Goal: Information Seeking & Learning: Learn about a topic

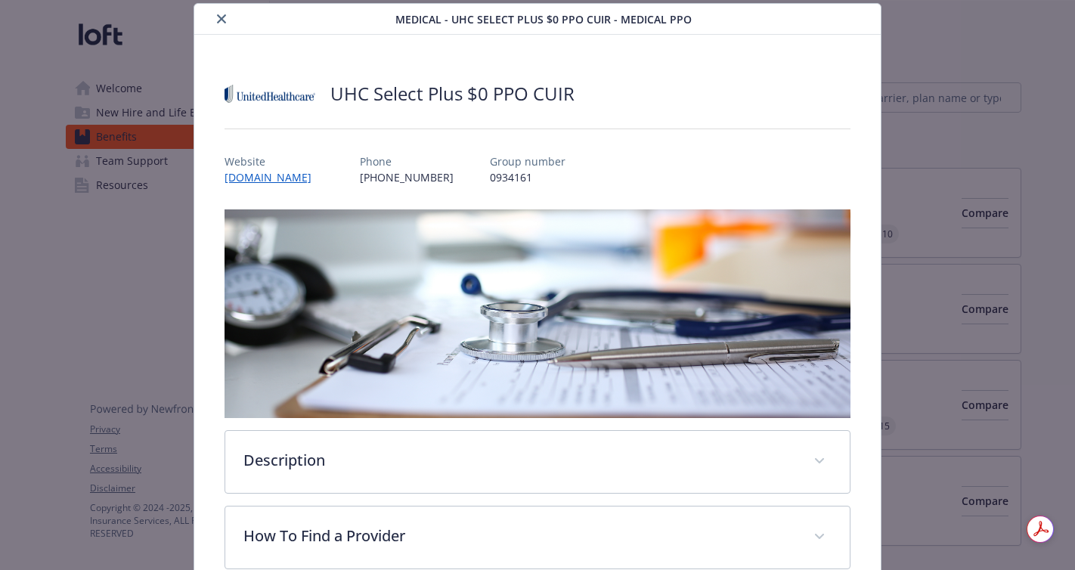
click at [220, 18] on icon "close" at bounding box center [221, 18] width 9 height 9
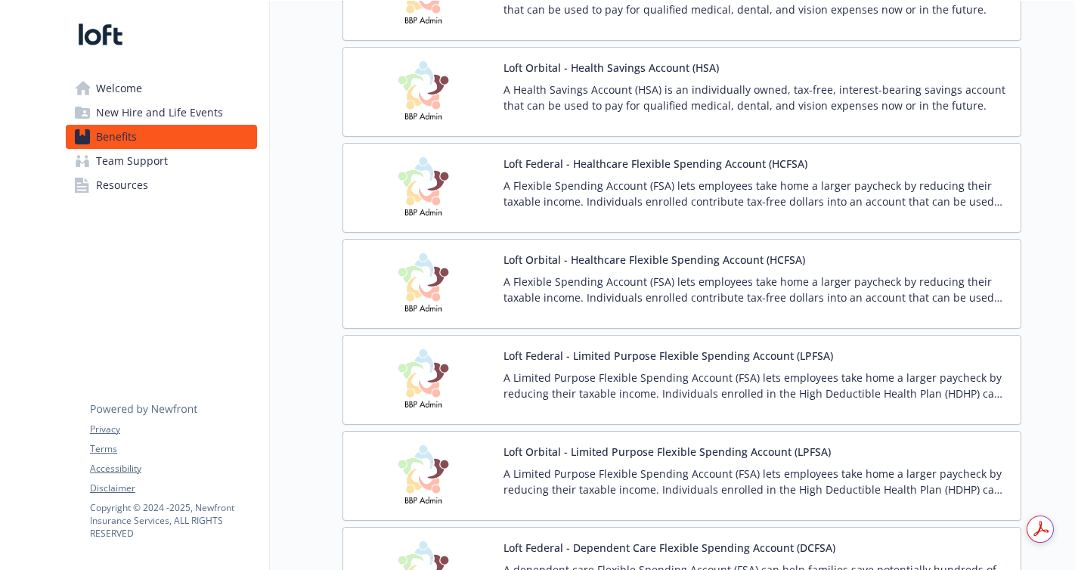
scroll to position [1735, 0]
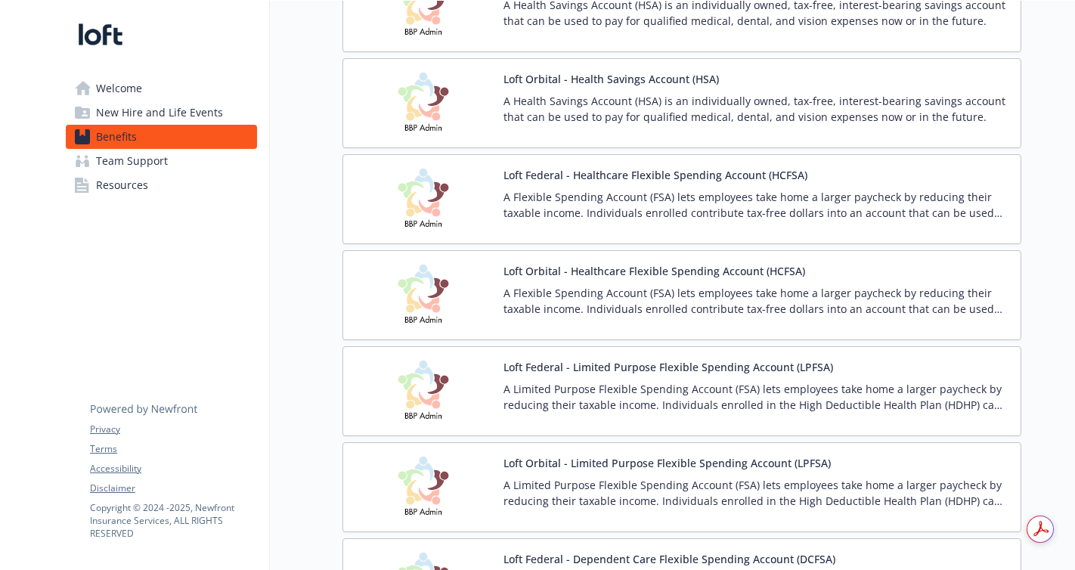
click at [576, 99] on p "A Health Savings Account (HSA) is an individually owned, tax-free, interest-bea…" at bounding box center [755, 109] width 505 height 32
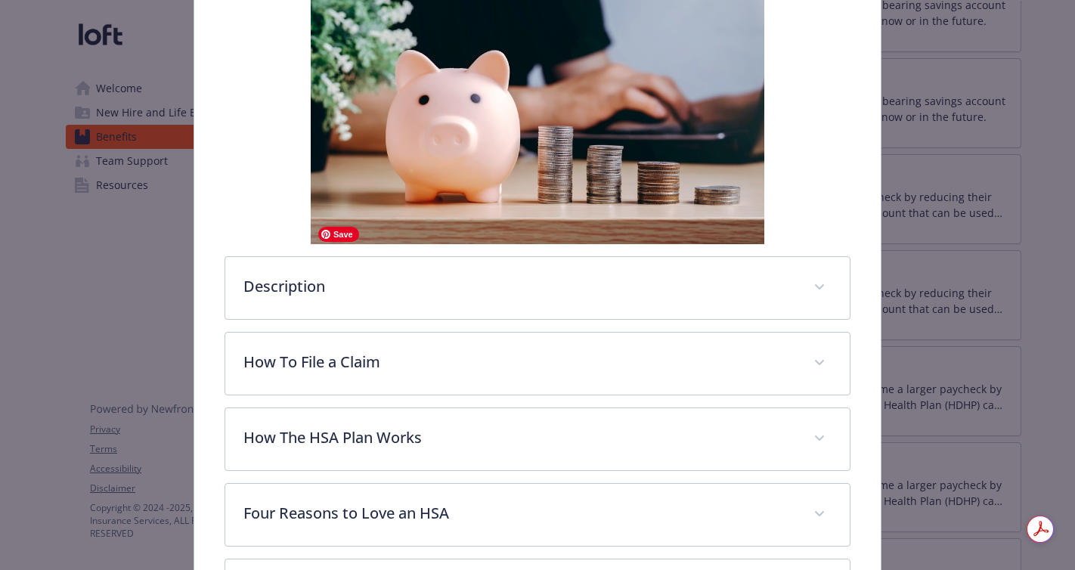
scroll to position [569, 0]
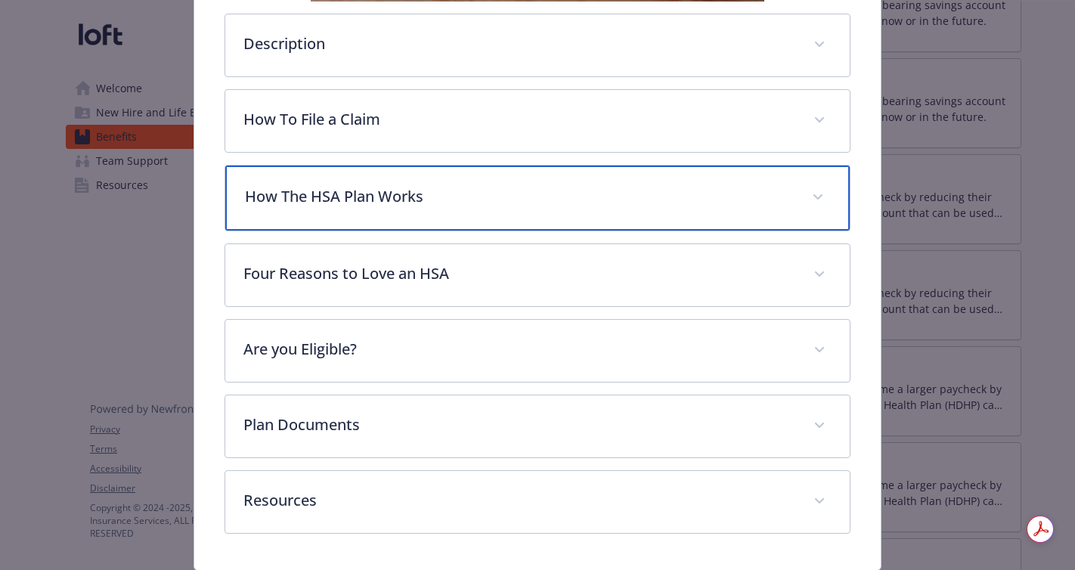
click at [346, 210] on div "How The HSA Plan Works" at bounding box center [537, 198] width 624 height 65
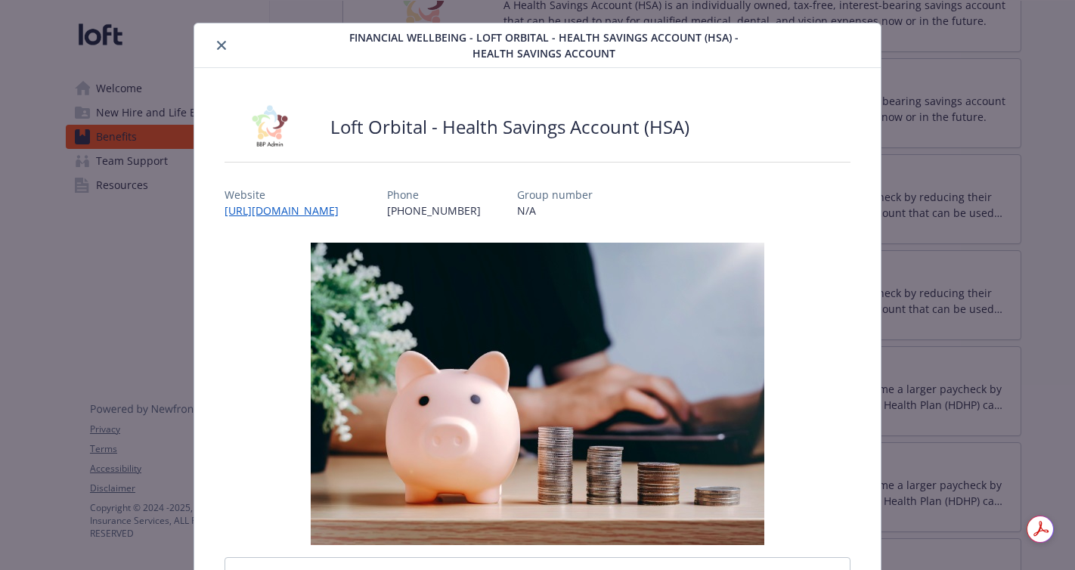
scroll to position [26, 0]
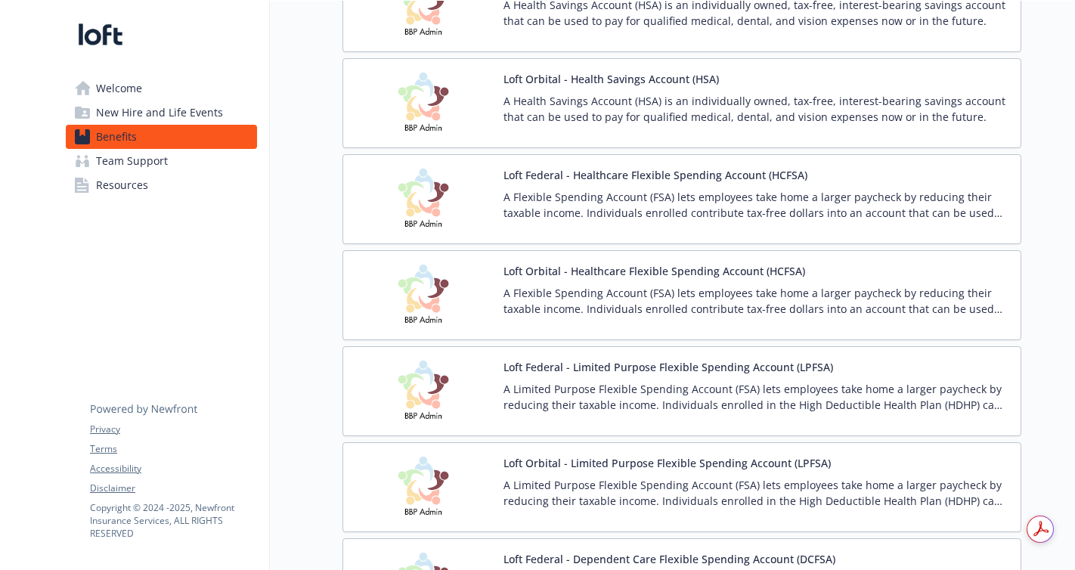
click at [577, 265] on button "Loft Orbital - Healthcare Flexible Spending Account (HCFSA)" at bounding box center [654, 271] width 302 height 16
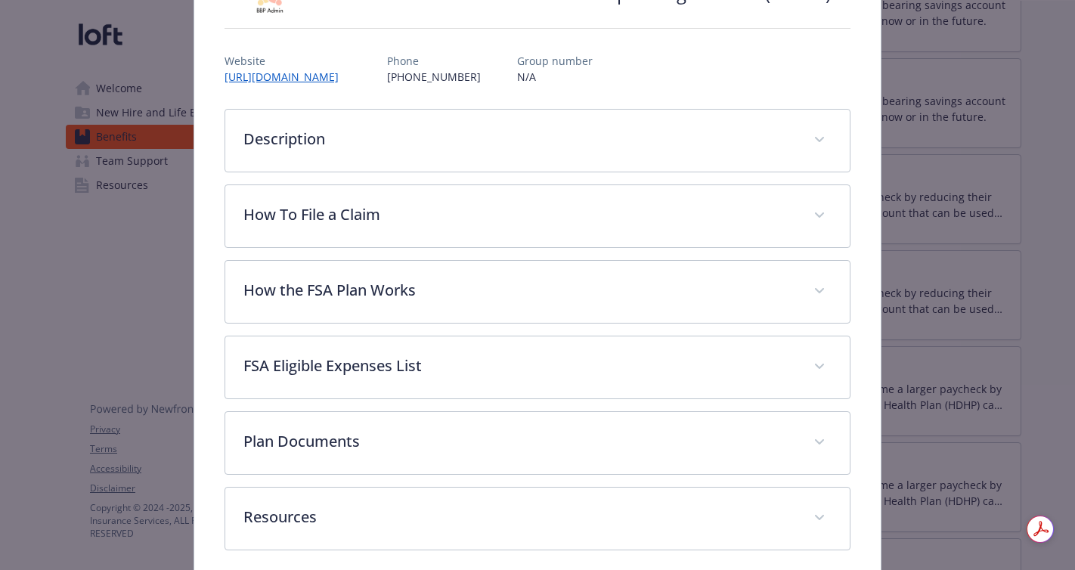
scroll to position [225, 0]
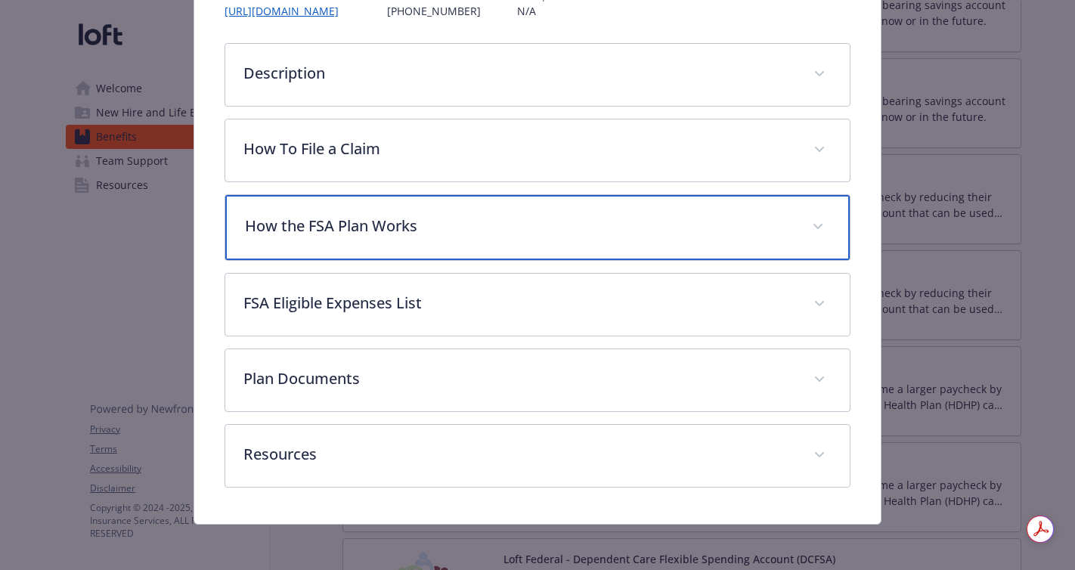
click at [414, 231] on p "How the FSA Plan Works" at bounding box center [519, 226] width 549 height 23
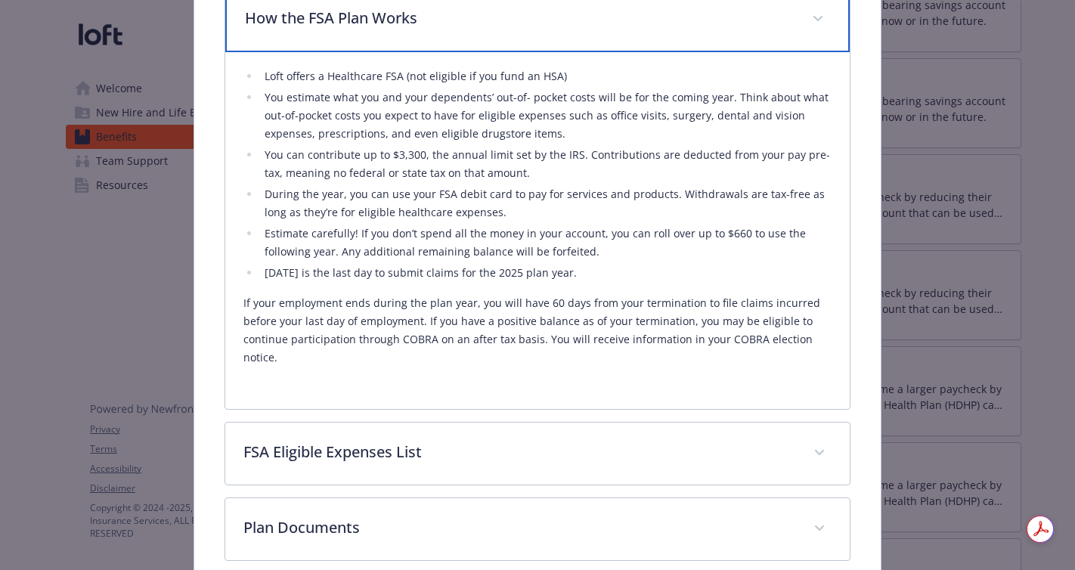
scroll to position [435, 0]
